Goal: Information Seeking & Learning: Find specific fact

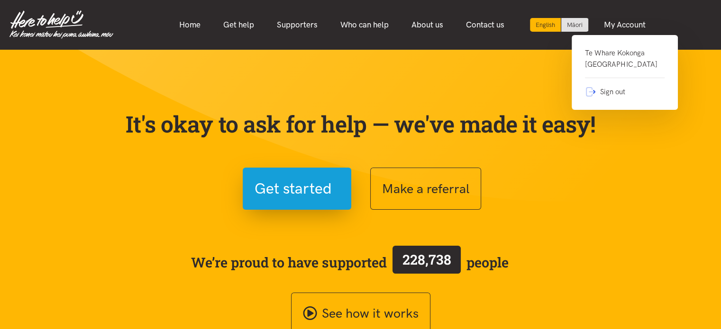
click at [614, 54] on link "Te Whare Kokonga Melville Community House" at bounding box center [625, 62] width 80 height 31
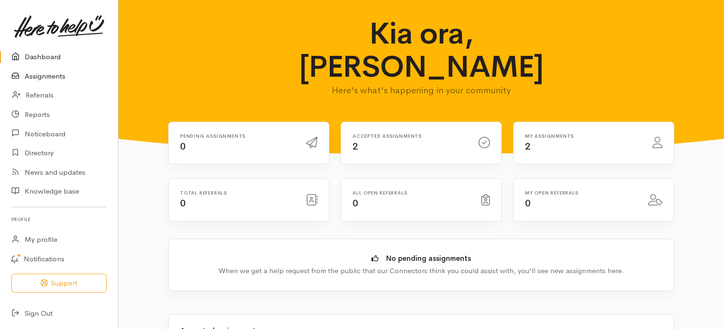
click at [41, 79] on link "Assignments" at bounding box center [59, 76] width 118 height 19
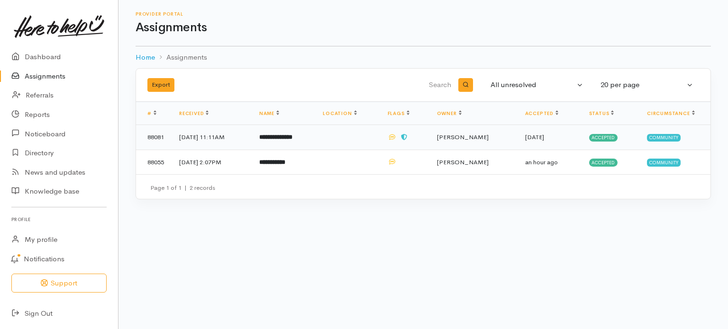
click at [289, 137] on b "**********" at bounding box center [275, 137] width 33 height 6
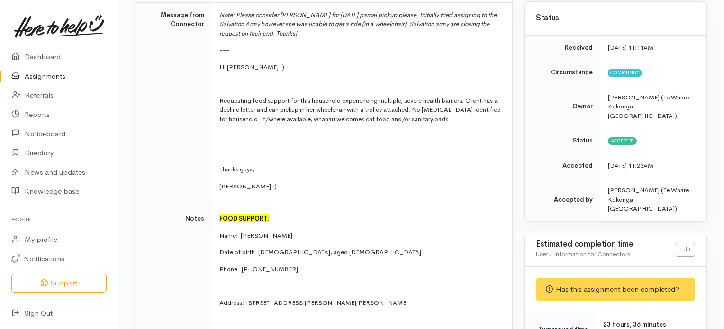
scroll to position [157, 0]
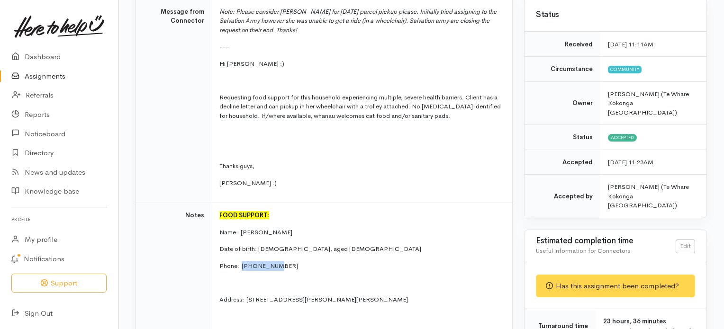
drag, startPoint x: 275, startPoint y: 262, endPoint x: 242, endPoint y: 267, distance: 33.5
click at [242, 267] on p "Phone:  [PHONE_NUMBER]" at bounding box center [359, 266] width 281 height 9
copy p "0212115505"
drag, startPoint x: 479, startPoint y: 235, endPoint x: 726, endPoint y: 95, distance: 284.5
click at [724, 95] on html "Support Your 'Here to help u' liaison Your contact within the 'Here to help u' …" at bounding box center [362, 7] width 724 height 329
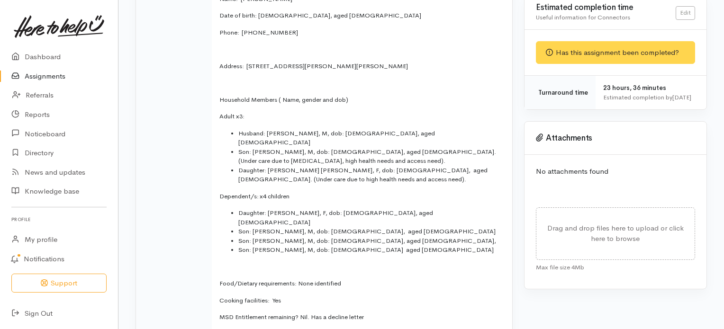
scroll to position [395, 0]
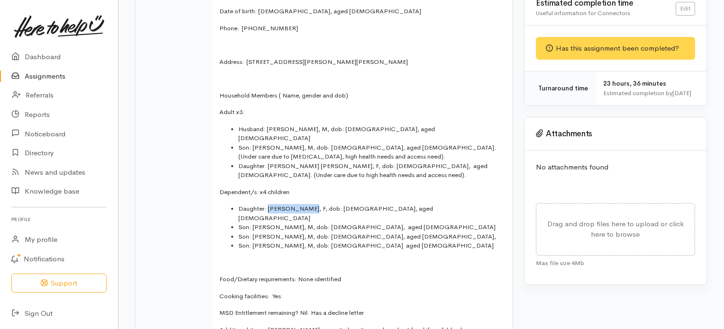
drag, startPoint x: 268, startPoint y: 197, endPoint x: 305, endPoint y: 197, distance: 37.4
click at [305, 204] on li "Daughter: [PERSON_NAME], F, dob: [DEMOGRAPHIC_DATA], aged [DEMOGRAPHIC_DATA]" at bounding box center [369, 213] width 262 height 18
copy li "Aayla Lockley"
click at [307, 233] on td "FOOD SUPPORT: Name: Leisha Lockley Date of birth: 08/07/1981, aged 43 Phone:  0…" at bounding box center [362, 183] width 300 height 437
drag, startPoint x: 253, startPoint y: 206, endPoint x: 286, endPoint y: 209, distance: 32.8
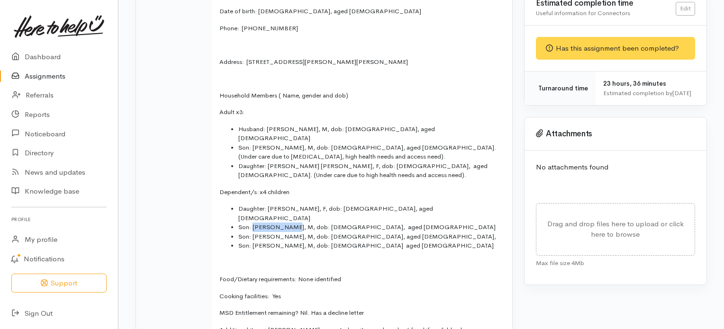
click at [286, 223] on li "Son: [PERSON_NAME], M, dob: [DEMOGRAPHIC_DATA], aged [DEMOGRAPHIC_DATA]" at bounding box center [369, 227] width 262 height 9
copy li "Brae Lockley"
click at [282, 234] on td "FOOD SUPPORT: Name: Leisha Lockley Date of birth: 08/07/1981, aged 43 Phone:  0…" at bounding box center [362, 183] width 300 height 437
drag, startPoint x: 253, startPoint y: 217, endPoint x: 280, endPoint y: 217, distance: 27.0
click at [280, 232] on li "Son: [PERSON_NAME], M, dob: [DEMOGRAPHIC_DATA], aged [DEMOGRAPHIC_DATA]," at bounding box center [369, 236] width 262 height 9
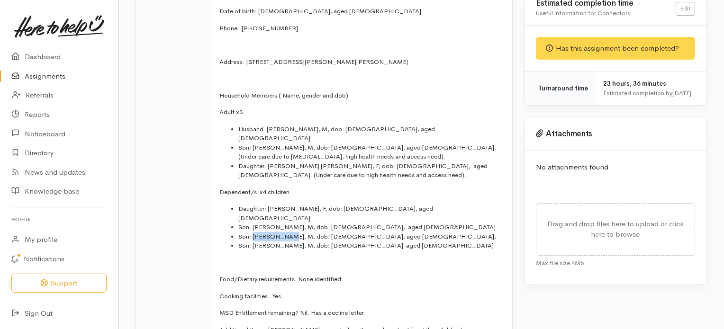
copy li "Eli Lockley"
click at [260, 258] on p at bounding box center [359, 262] width 281 height 9
drag, startPoint x: 253, startPoint y: 225, endPoint x: 294, endPoint y: 227, distance: 40.3
click at [294, 241] on li "Son: [PERSON_NAME], M, dob: [DEMOGRAPHIC_DATA] aged [DEMOGRAPHIC_DATA]" at bounding box center [369, 245] width 262 height 9
copy li "Makiah Lockley"
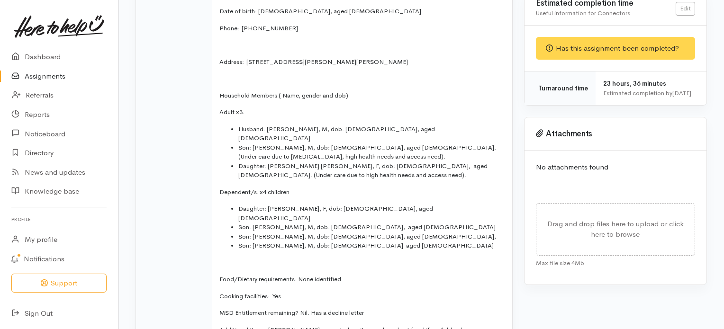
click at [416, 241] on li "Son: [PERSON_NAME], M, dob: [DEMOGRAPHIC_DATA] aged [DEMOGRAPHIC_DATA]" at bounding box center [369, 245] width 262 height 9
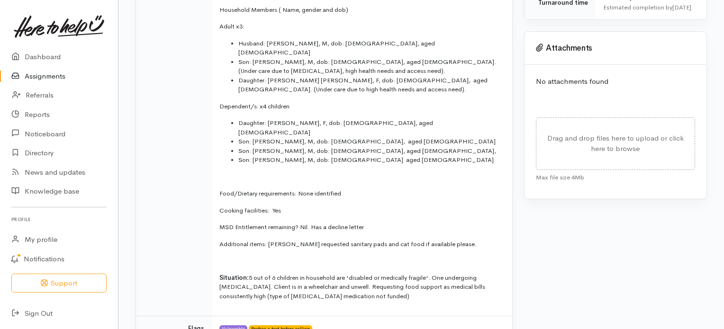
scroll to position [482, 0]
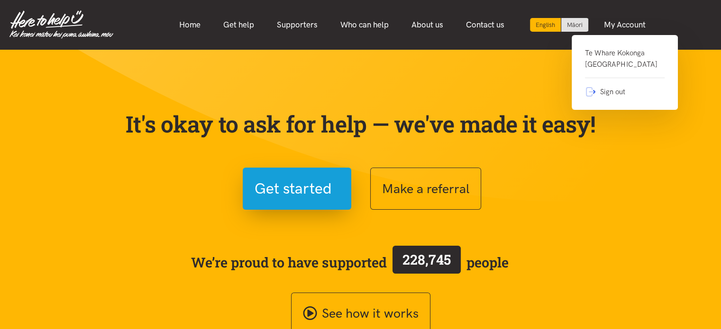
click at [607, 56] on link "Te Whare Kokonga Melville Community House" at bounding box center [625, 62] width 80 height 31
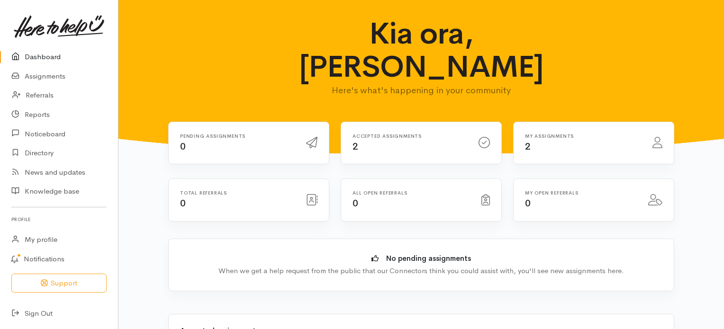
click at [356, 141] on span "2" at bounding box center [356, 147] width 6 height 12
click at [44, 77] on link "Assignments" at bounding box center [59, 76] width 118 height 19
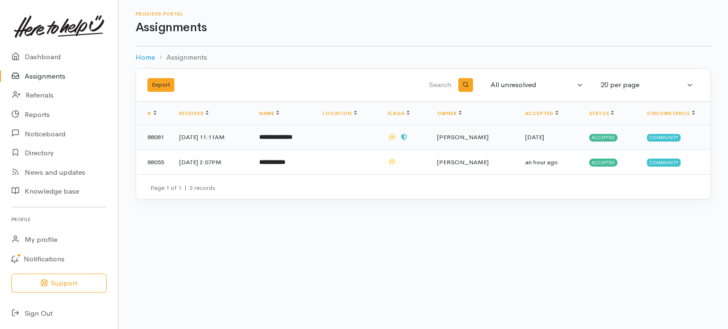
click at [292, 136] on b "**********" at bounding box center [275, 137] width 33 height 6
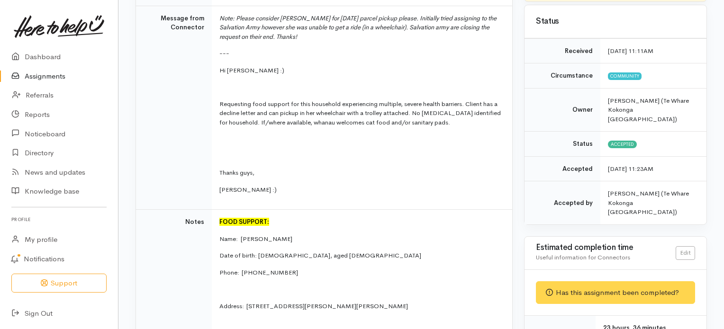
scroll to position [131, 0]
